Goal: Transaction & Acquisition: Obtain resource

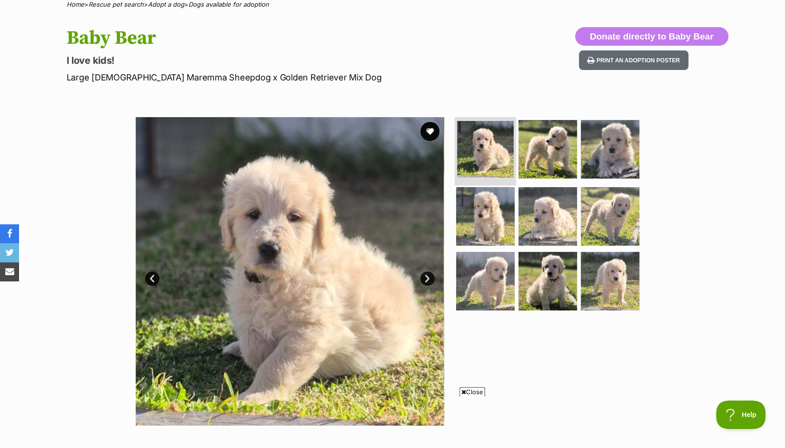
scroll to position [80, 0]
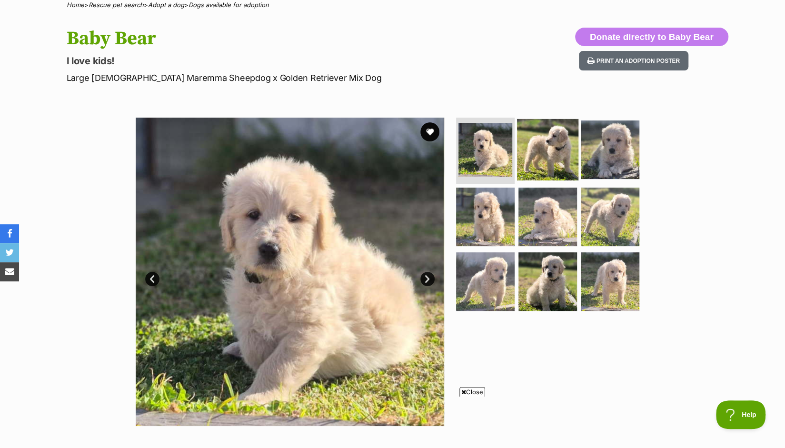
click at [537, 158] on img at bounding box center [547, 149] width 61 height 61
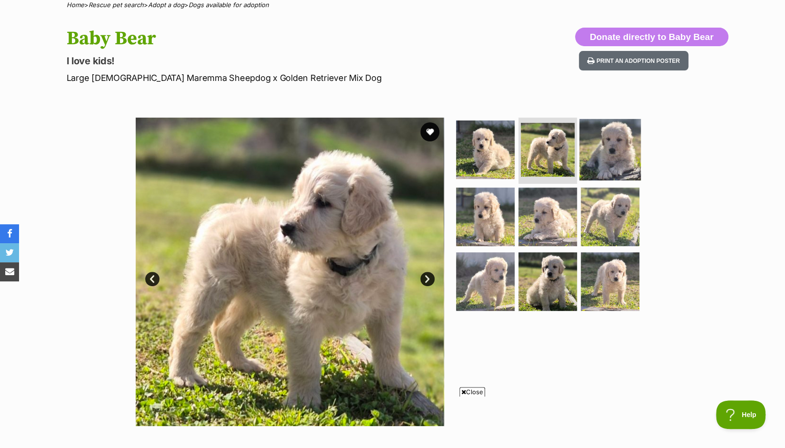
click at [595, 157] on img at bounding box center [609, 149] width 61 height 61
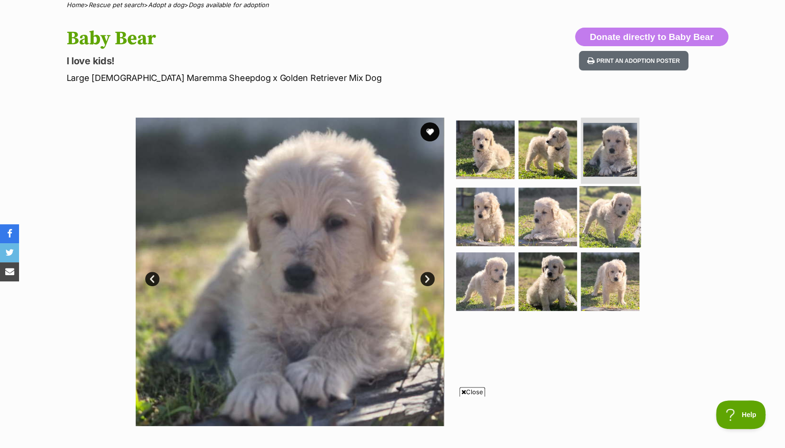
click at [601, 216] on img at bounding box center [609, 216] width 61 height 61
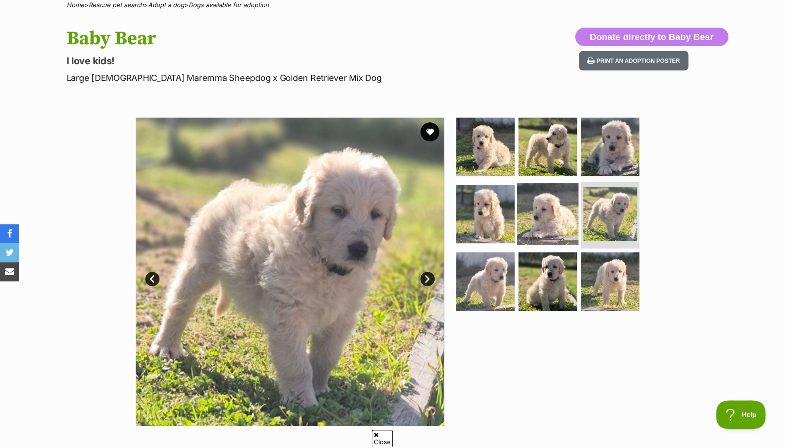
click at [548, 222] on img at bounding box center [547, 213] width 61 height 61
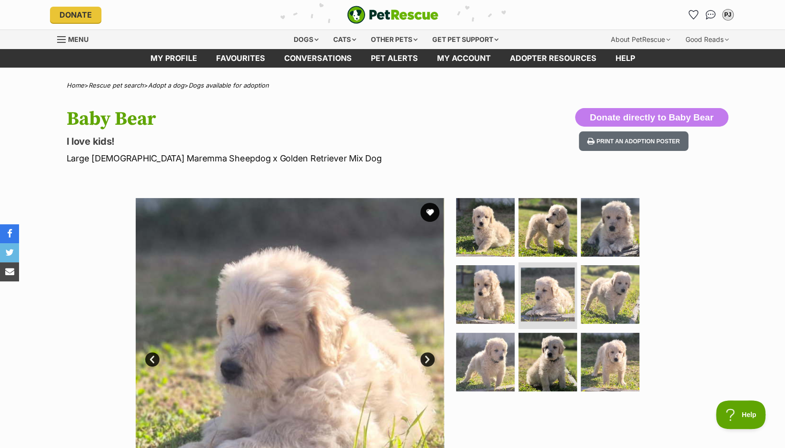
scroll to position [0, 0]
click at [182, 85] on link "Adopt a dog" at bounding box center [166, 85] width 36 height 8
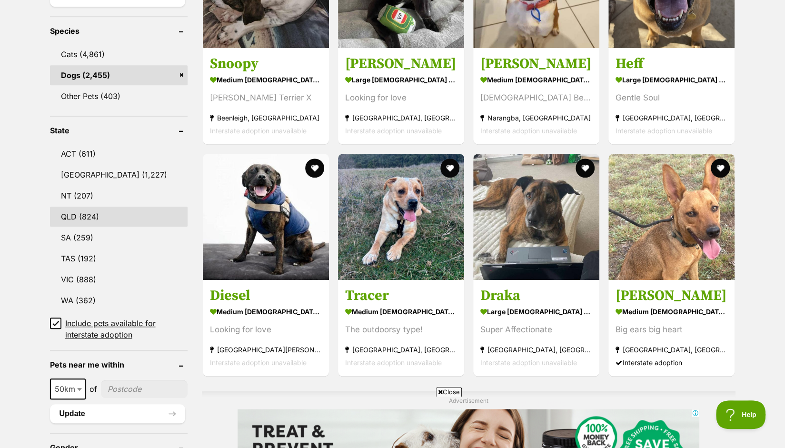
click at [70, 210] on link "QLD (824)" at bounding box center [119, 217] width 138 height 20
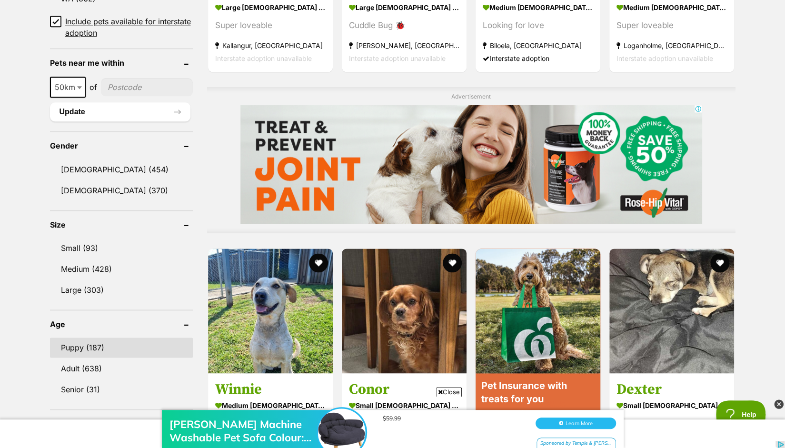
click at [68, 347] on link "Puppy (187)" at bounding box center [121, 347] width 143 height 20
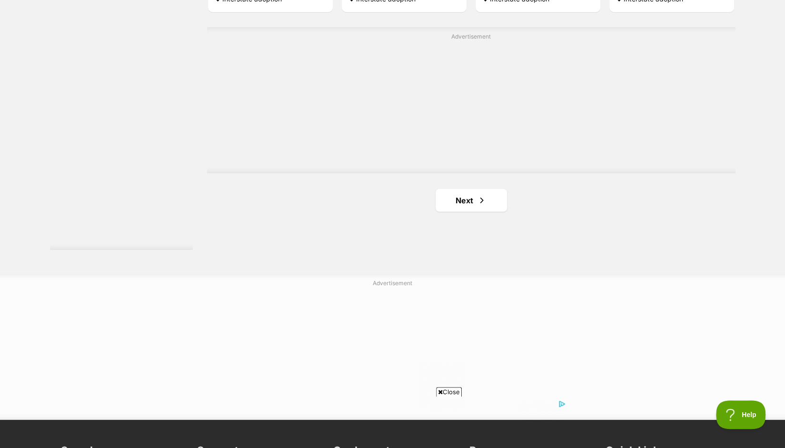
scroll to position [1708, 0]
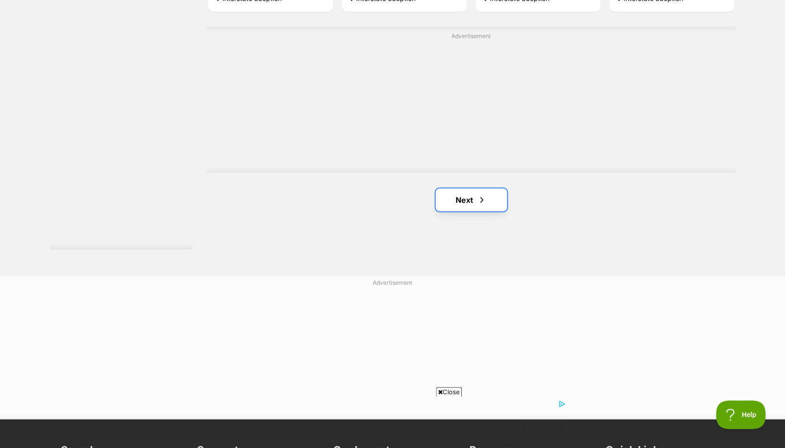
click at [470, 204] on link "Next" at bounding box center [470, 199] width 71 height 23
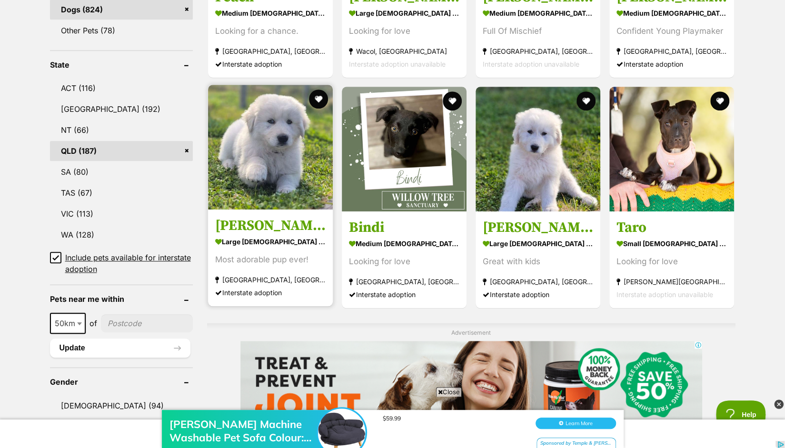
click at [252, 154] on img at bounding box center [270, 147] width 125 height 125
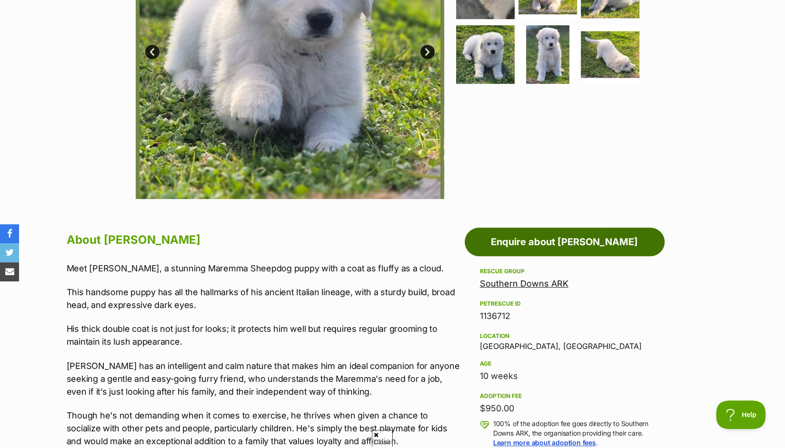
click at [563, 243] on link "Enquire about [PERSON_NAME]" at bounding box center [565, 241] width 200 height 29
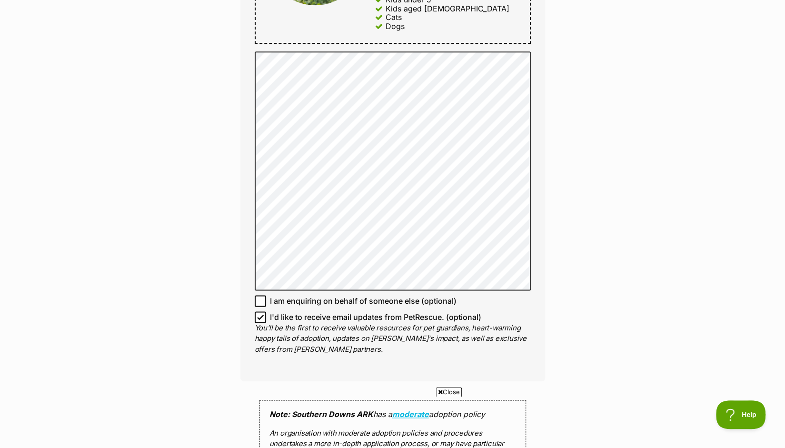
scroll to position [655, 0]
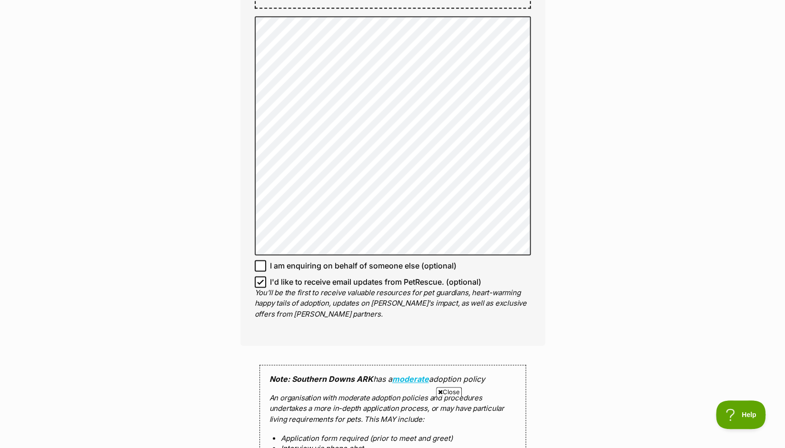
click at [260, 278] on icon at bounding box center [260, 281] width 7 height 7
click at [260, 276] on input "I'd like to receive email updates from PetRescue. (optional)" at bounding box center [260, 281] width 11 height 11
checkbox input "false"
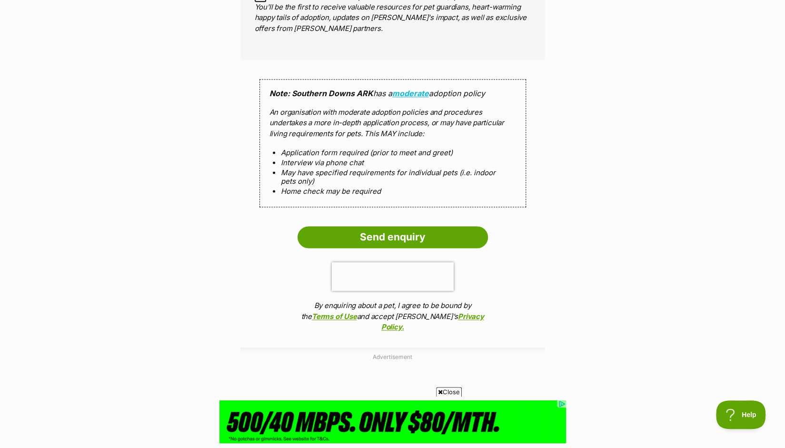
scroll to position [836, 0]
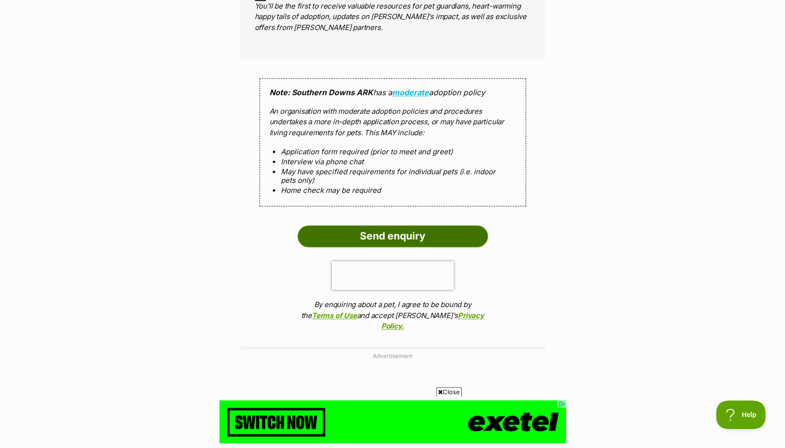
click at [343, 228] on input "Send enquiry" at bounding box center [392, 236] width 190 height 22
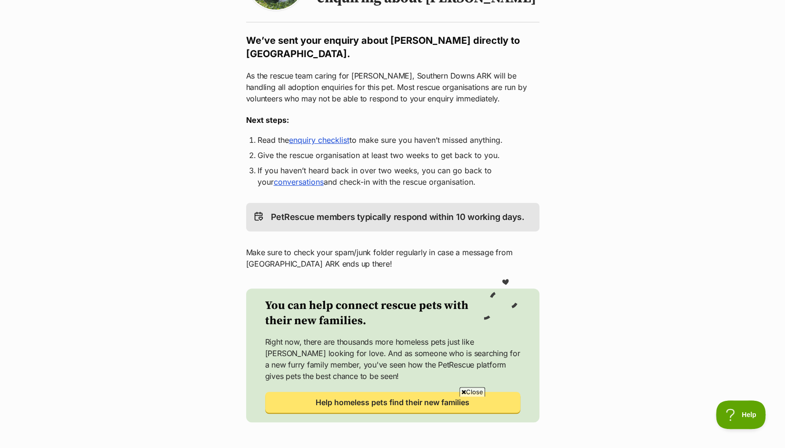
scroll to position [146, 0]
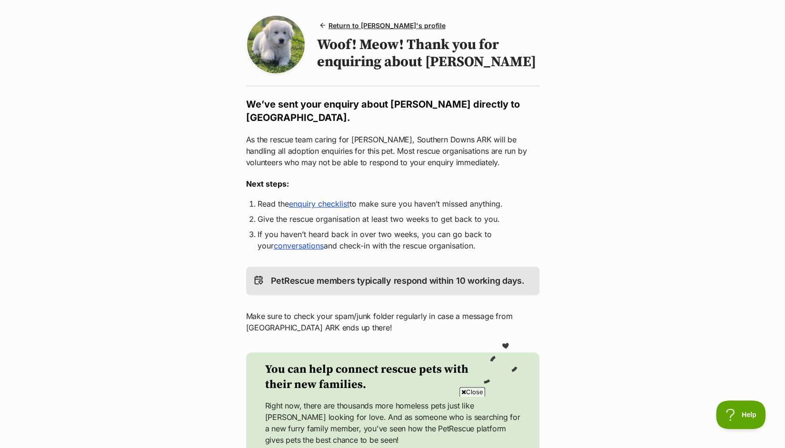
scroll to position [76, 0]
drag, startPoint x: 470, startPoint y: 104, endPoint x: 496, endPoint y: 111, distance: 26.5
click at [496, 111] on h2 "We’ve sent your enquiry about Larry directly to Southern Downs ARK." at bounding box center [392, 110] width 293 height 27
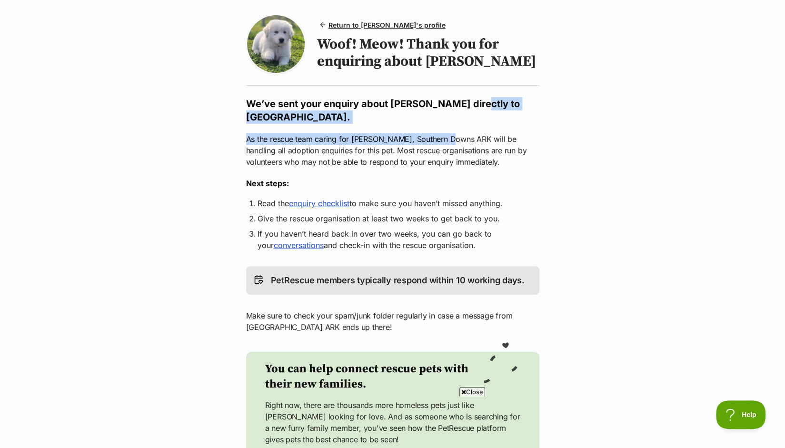
drag, startPoint x: 467, startPoint y: 101, endPoint x: 449, endPoint y: 125, distance: 29.9
click at [449, 125] on div "Return to Larry's profile Woof! Meow! Thank you for enquiring about Larry We’ve…" at bounding box center [392, 247] width 305 height 475
click at [469, 99] on h2 "We’ve sent your enquiry about Larry directly to Southern Downs ARK." at bounding box center [392, 110] width 293 height 27
drag, startPoint x: 465, startPoint y: 103, endPoint x: 462, endPoint y: 118, distance: 15.1
click at [462, 118] on h2 "We’ve sent your enquiry about Larry directly to Southern Downs ARK." at bounding box center [392, 110] width 293 height 27
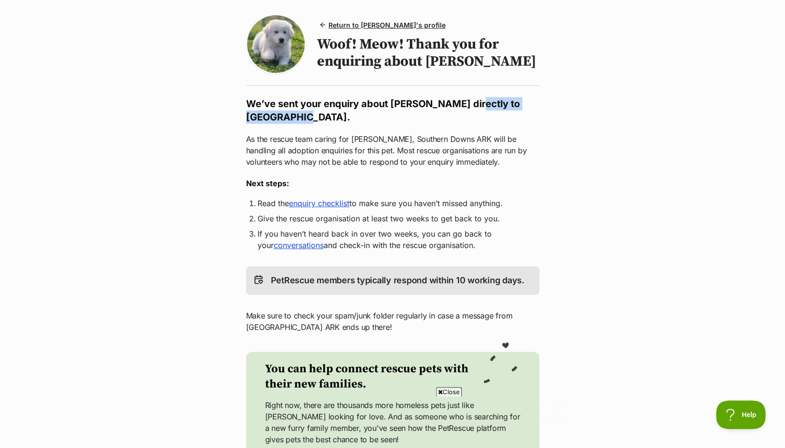
scroll to position [0, 0]
